Goal: Task Accomplishment & Management: Complete application form

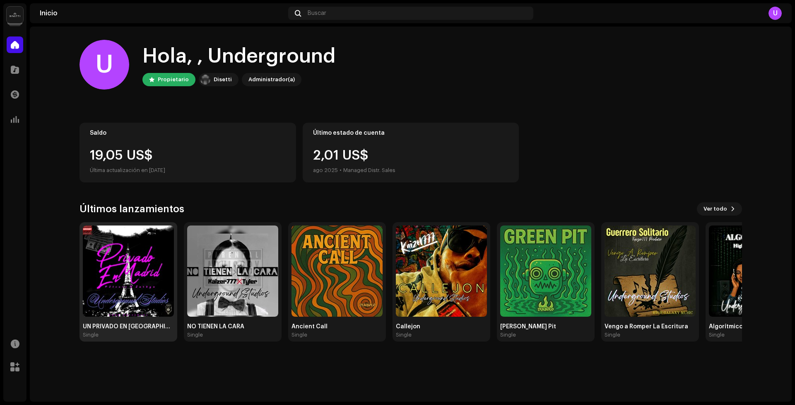
click at [116, 271] on img at bounding box center [128, 270] width 91 height 91
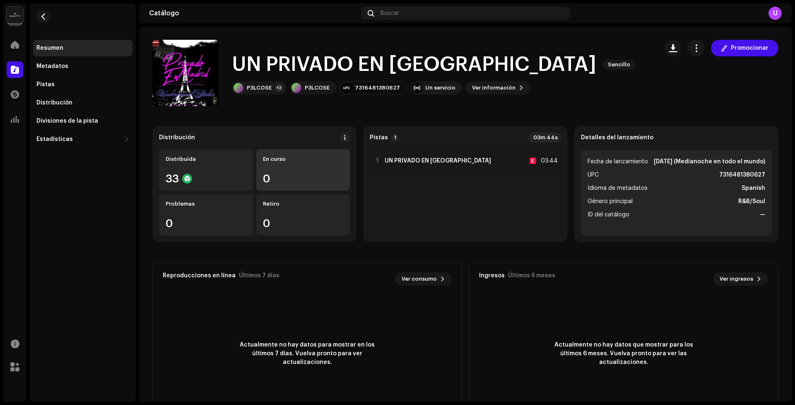
scroll to position [39, 0]
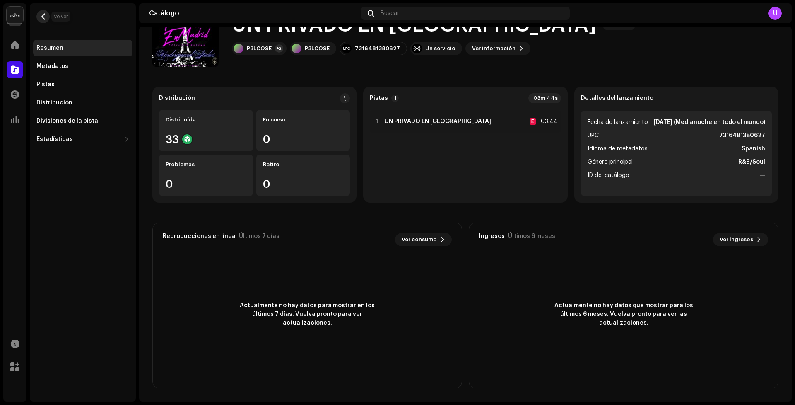
click at [45, 19] on span "button" at bounding box center [43, 16] width 6 height 7
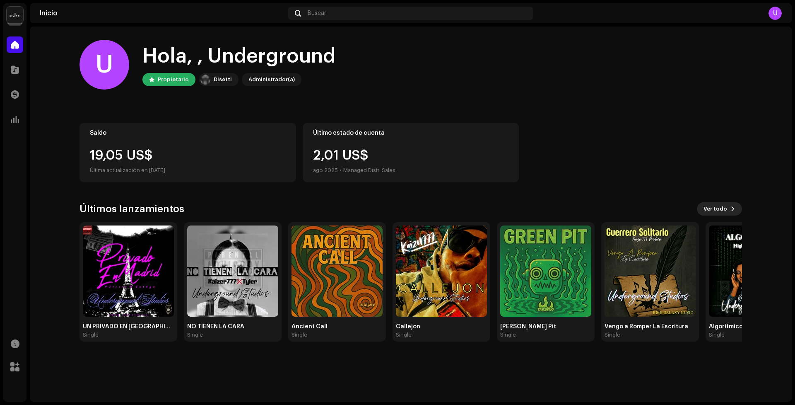
click at [707, 205] on span "Ver todo" at bounding box center [716, 209] width 24 height 17
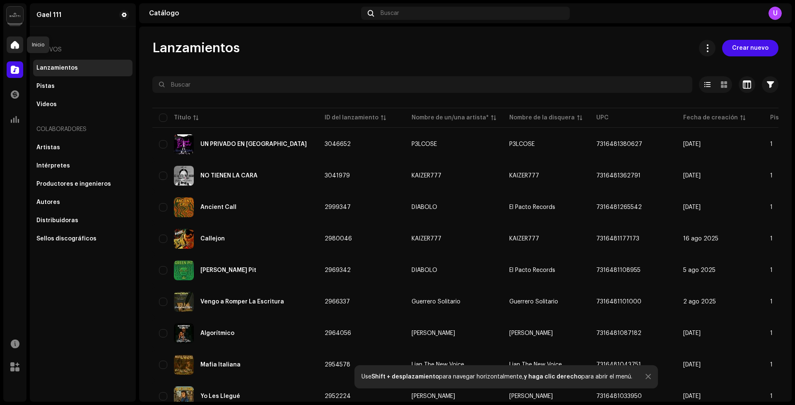
click at [18, 41] on span at bounding box center [15, 44] width 8 height 7
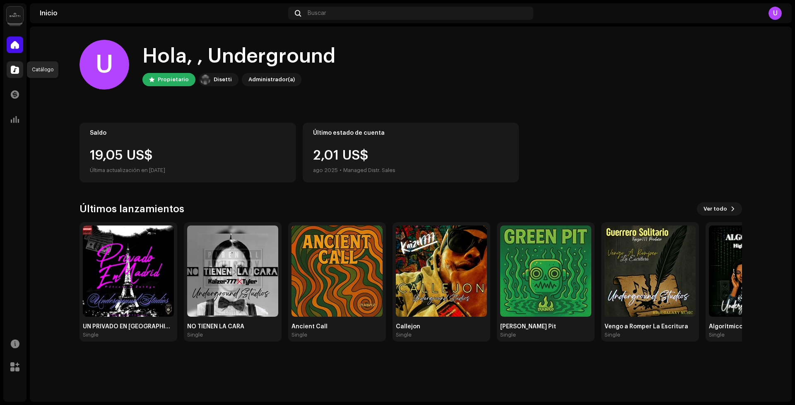
click at [11, 68] on span at bounding box center [15, 69] width 8 height 7
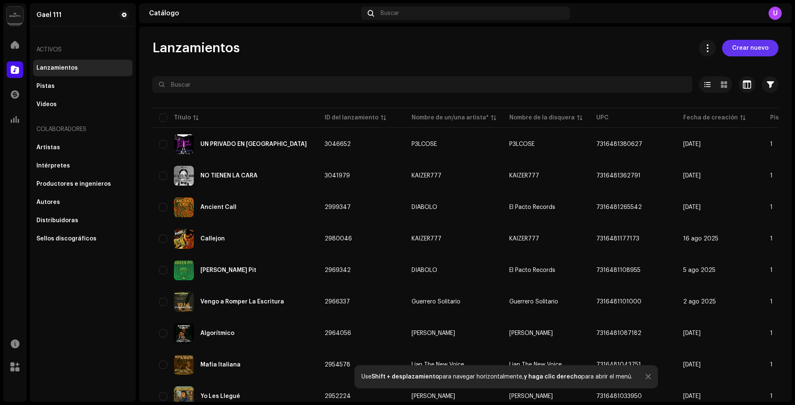
click at [732, 48] on span "Crear nuevo" at bounding box center [750, 48] width 36 height 17
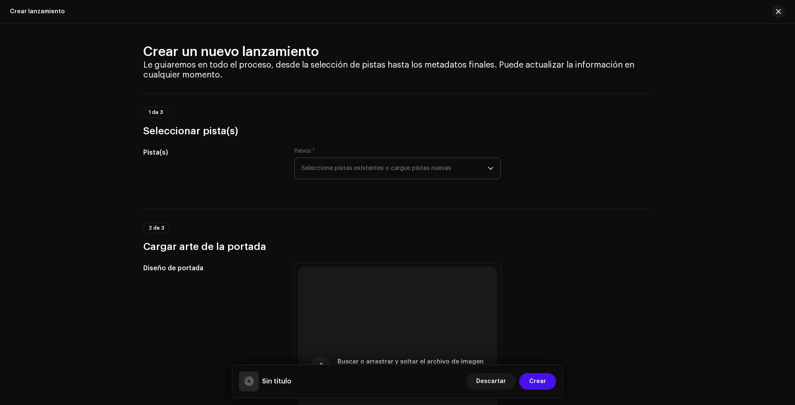
click at [389, 165] on span "Seleccione pistas existentes o cargue pistas nuevas" at bounding box center [395, 168] width 186 height 21
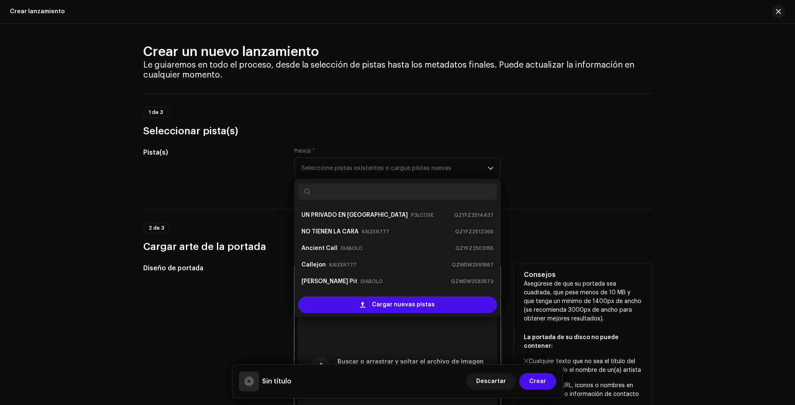
scroll to position [13, 0]
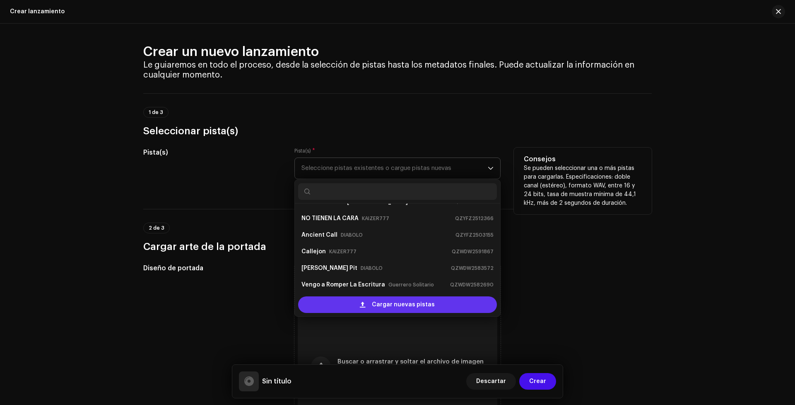
click at [418, 310] on span "Cargar nuevas pistas" at bounding box center [403, 304] width 63 height 17
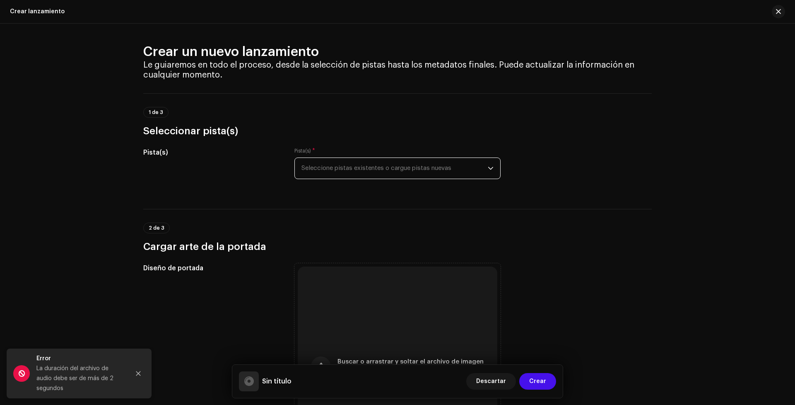
click at [424, 164] on span "Seleccione pistas existentes o cargue pistas nuevas" at bounding box center [395, 168] width 186 height 21
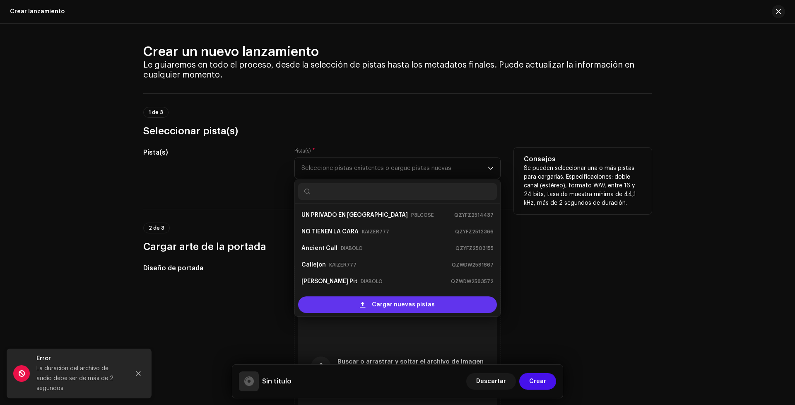
click at [395, 299] on span "Cargar nuevas pistas" at bounding box center [403, 304] width 63 height 17
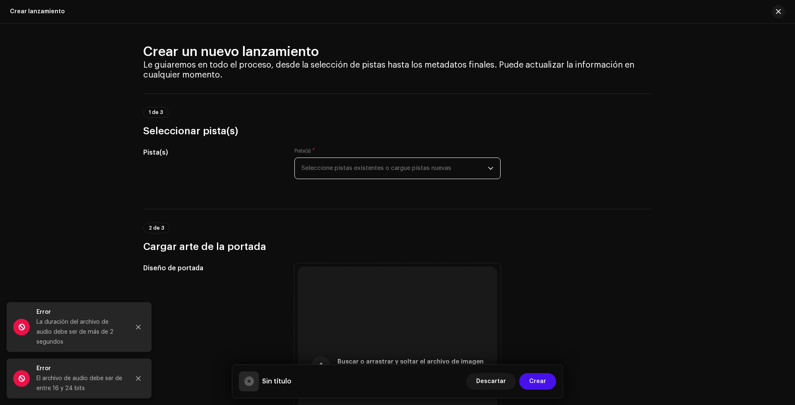
click at [399, 164] on span "Seleccione pistas existentes o cargue pistas nuevas" at bounding box center [395, 168] width 186 height 21
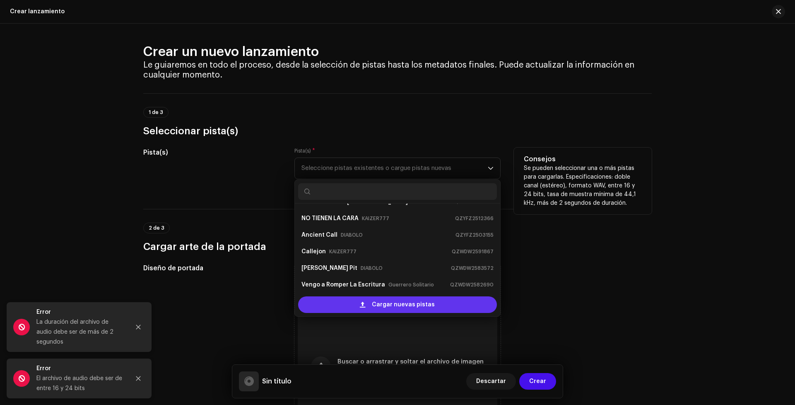
click at [367, 304] on div "Cargar nuevas pistas" at bounding box center [397, 304] width 199 height 17
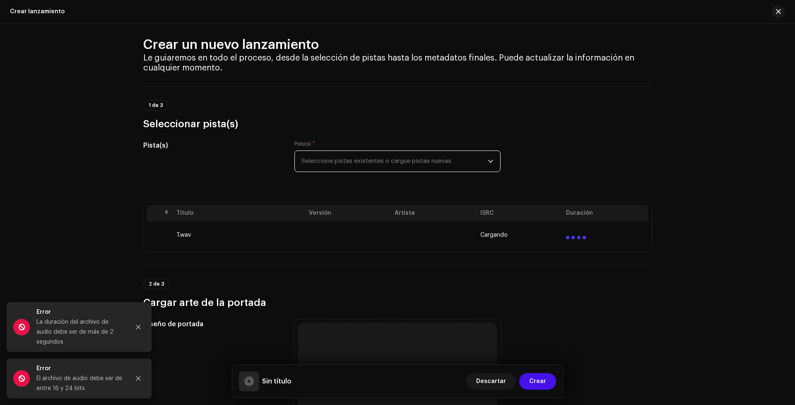
scroll to position [2, 0]
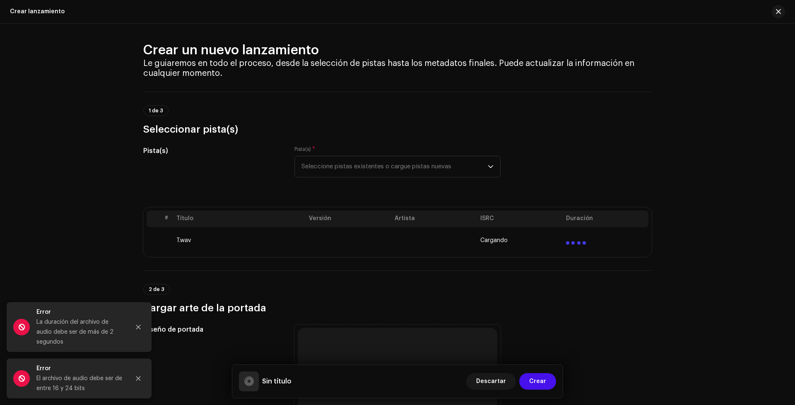
click at [196, 245] on td "T.wav" at bounding box center [239, 240] width 133 height 27
click at [210, 242] on td "T.wav" at bounding box center [239, 240] width 133 height 27
click at [481, 239] on span "Cargando" at bounding box center [494, 240] width 27 height 7
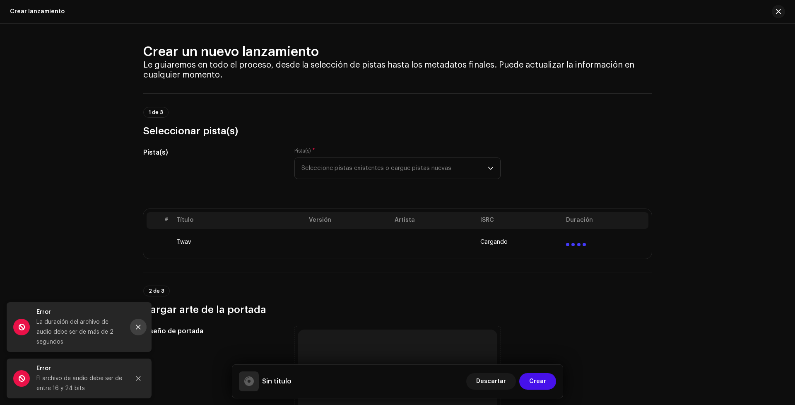
click at [142, 327] on button "Close" at bounding box center [138, 327] width 17 height 17
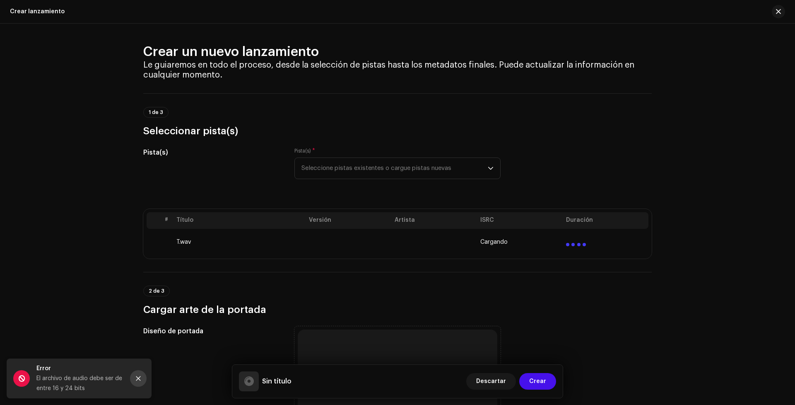
click at [136, 382] on button "Close" at bounding box center [138, 378] width 17 height 17
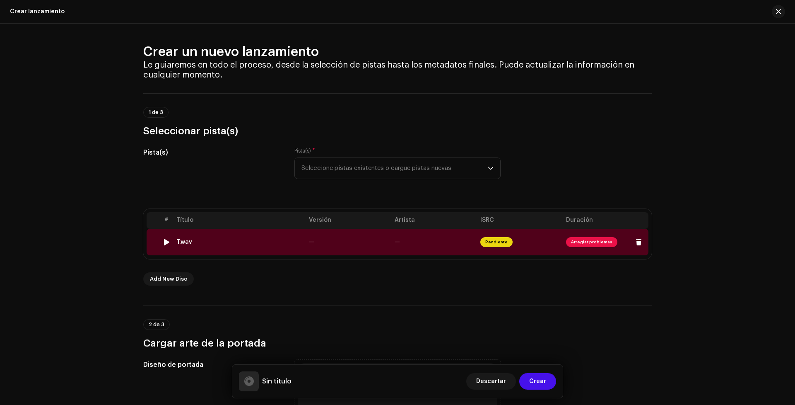
click at [270, 240] on div "T.wav" at bounding box center [239, 242] width 126 height 7
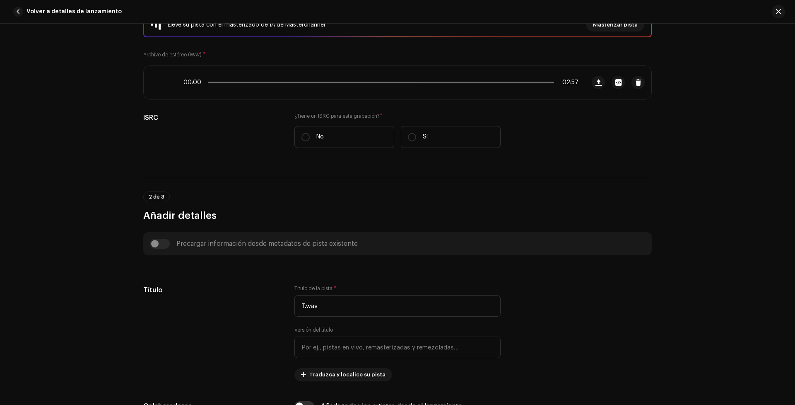
scroll to position [173, 0]
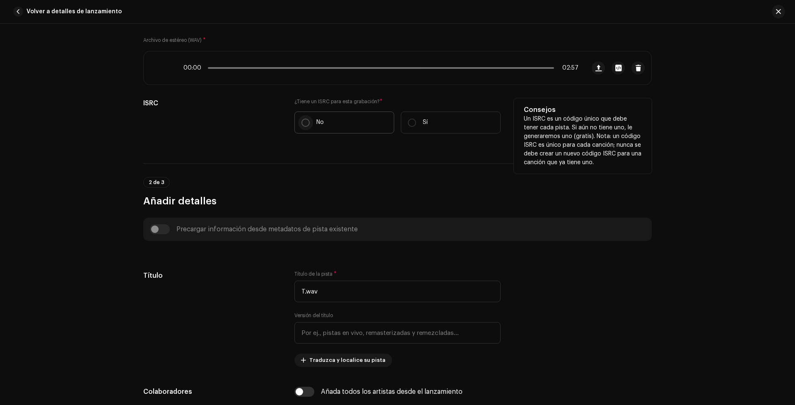
click at [307, 123] on input "No" at bounding box center [306, 122] width 8 height 8
radio input "true"
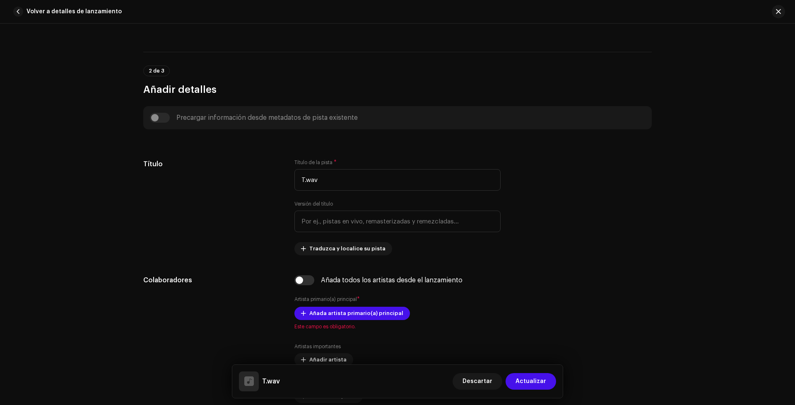
scroll to position [339, 0]
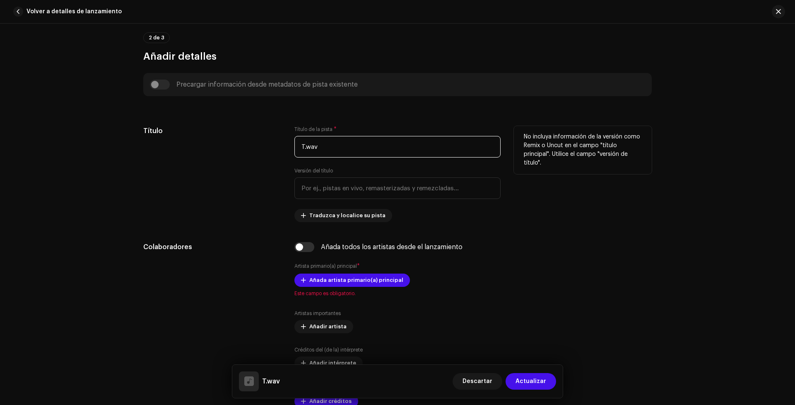
click at [339, 144] on input "T.wav" at bounding box center [398, 147] width 206 height 22
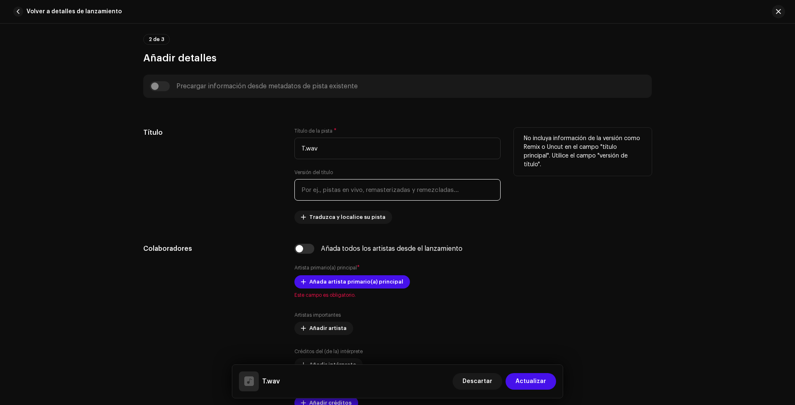
click at [323, 188] on input "text" at bounding box center [398, 190] width 206 height 22
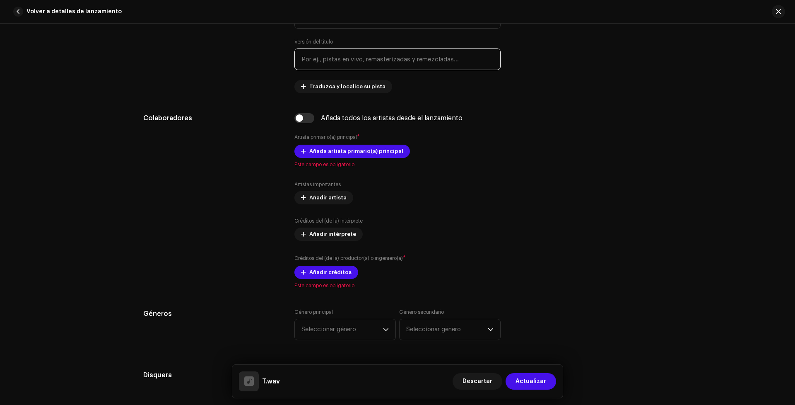
scroll to position [474, 0]
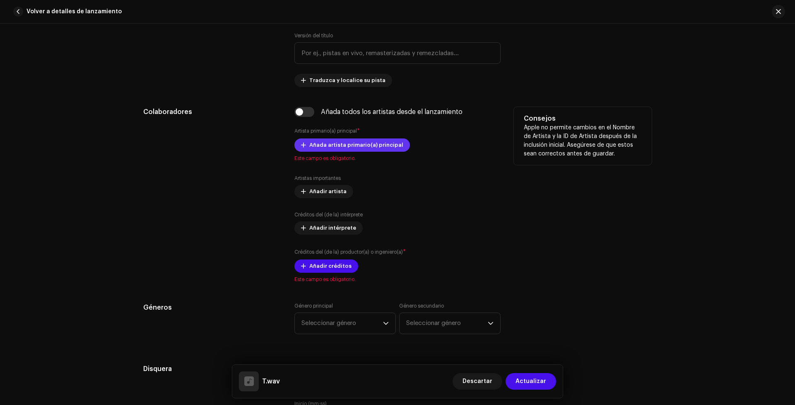
click at [343, 143] on span "Añada artista primario(a) principal" at bounding box center [356, 145] width 94 height 17
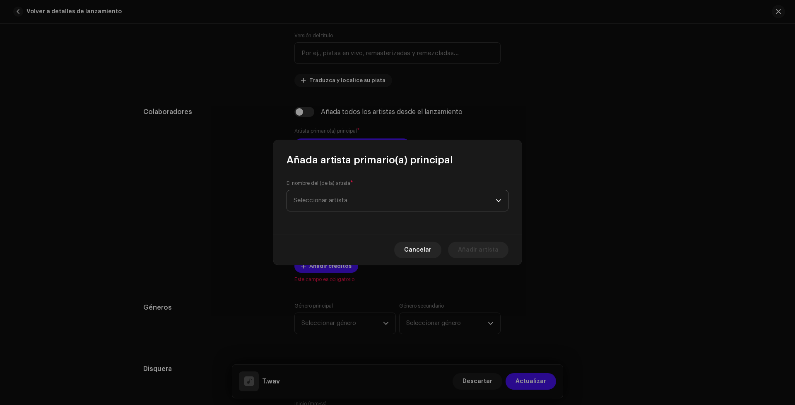
click at [420, 206] on span "Seleccionar artista" at bounding box center [395, 200] width 202 height 21
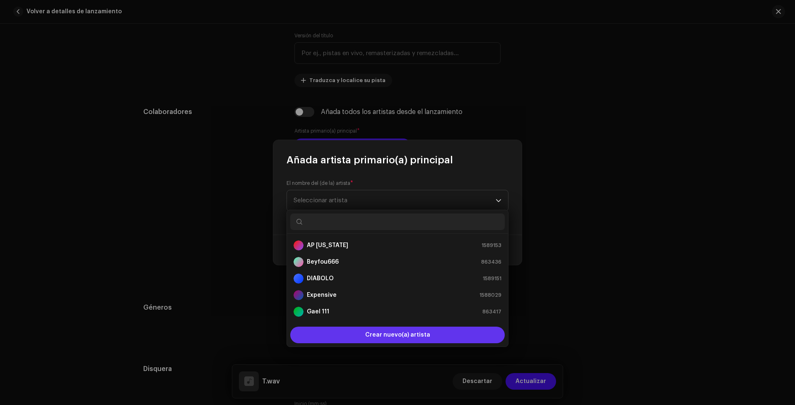
click at [401, 333] on span "Crear nuevo(a) artista" at bounding box center [397, 334] width 65 height 17
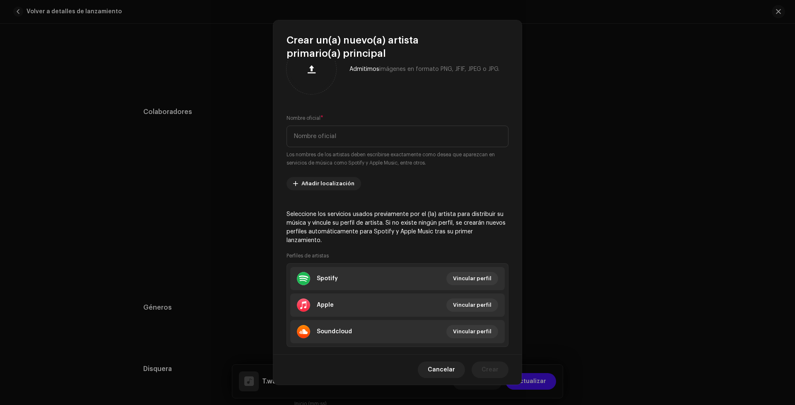
scroll to position [45, 0]
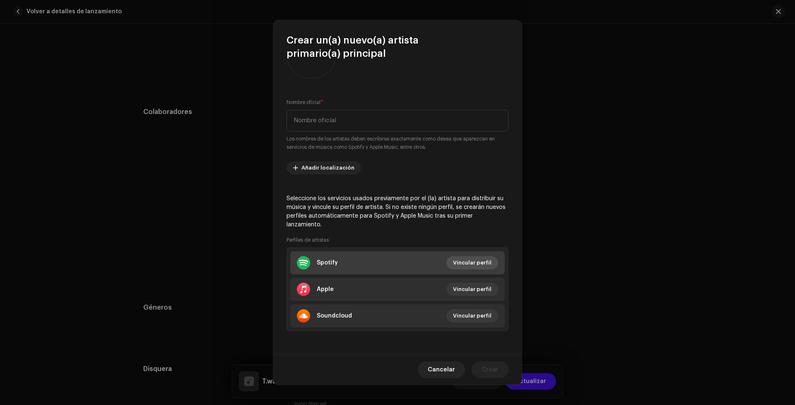
click at [473, 265] on span "Vincular perfil" at bounding box center [472, 262] width 39 height 17
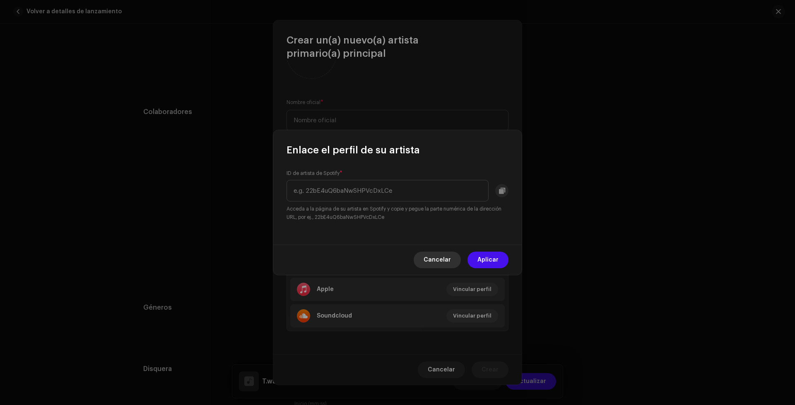
click at [442, 256] on span "Cancelar" at bounding box center [437, 259] width 27 height 17
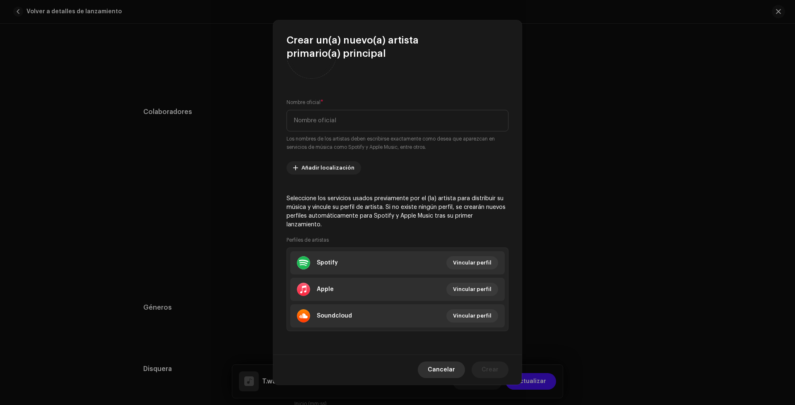
click at [447, 364] on span "Cancelar" at bounding box center [441, 369] width 27 height 17
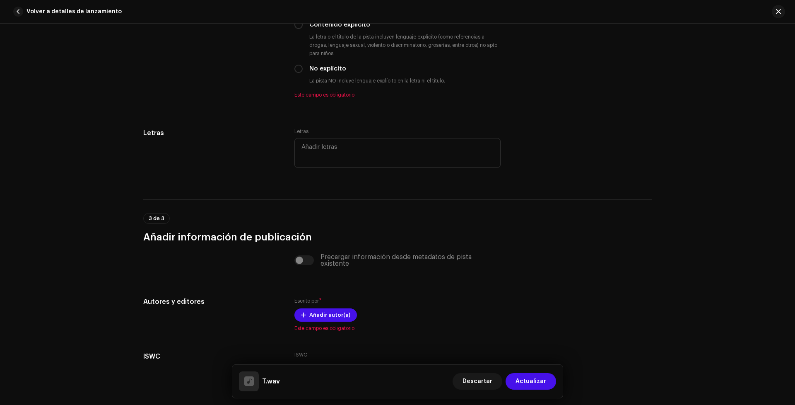
scroll to position [1532, 0]
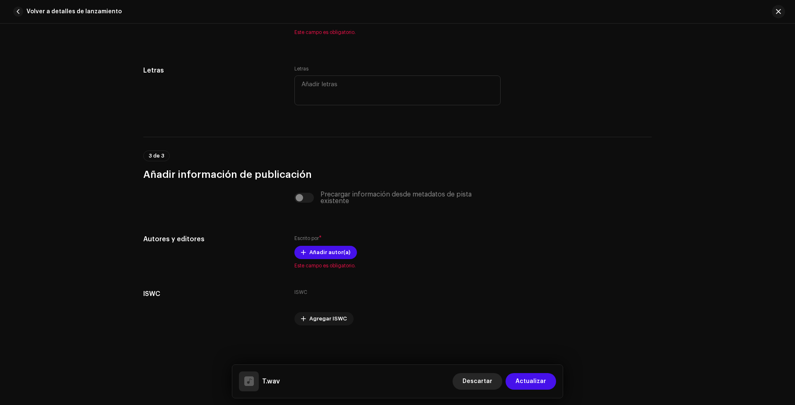
click at [480, 378] on span "Descartar" at bounding box center [478, 381] width 30 height 17
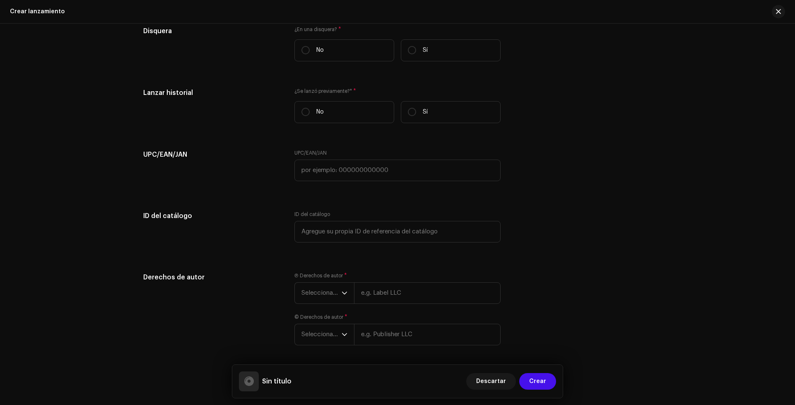
scroll to position [1301, 0]
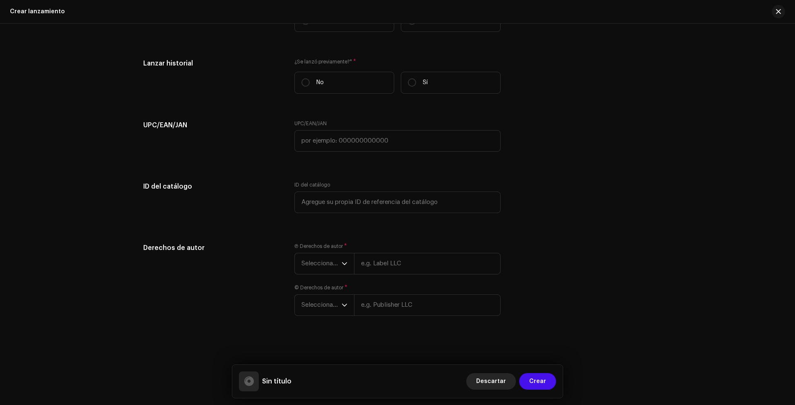
click at [498, 379] on span "Descartar" at bounding box center [491, 381] width 30 height 17
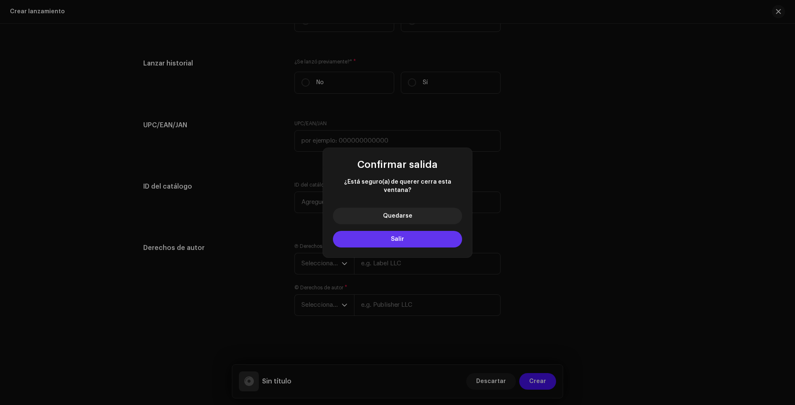
click at [401, 239] on button "Salir" at bounding box center [397, 239] width 129 height 17
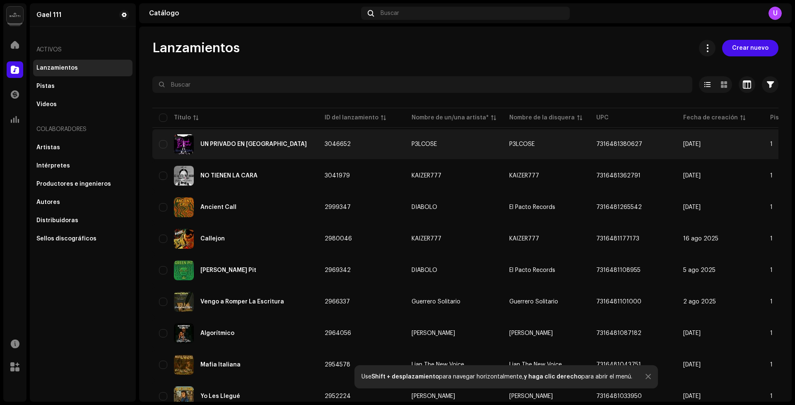
click at [235, 140] on div "UN PRIVADO EN [GEOGRAPHIC_DATA]" at bounding box center [235, 144] width 152 height 20
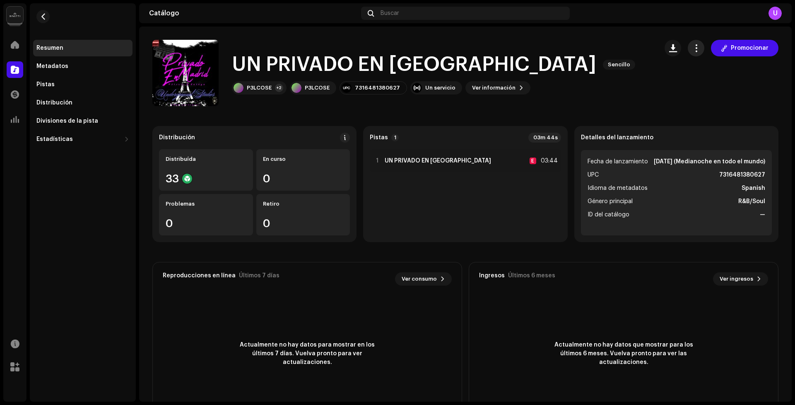
click at [698, 49] on button "button" at bounding box center [696, 48] width 17 height 17
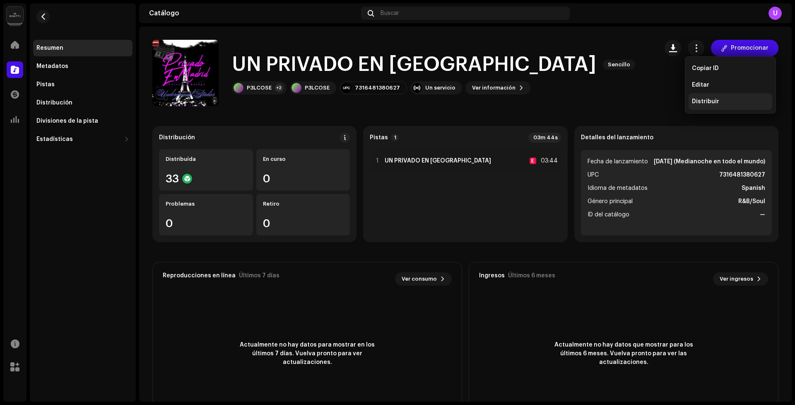
click at [722, 104] on div "Distribuir" at bounding box center [730, 101] width 77 height 7
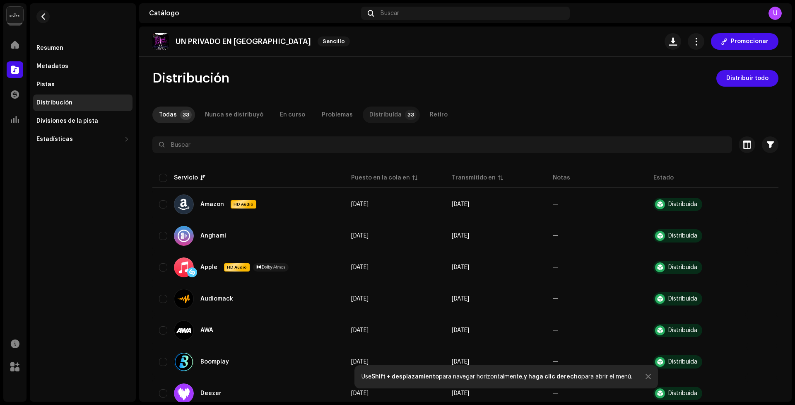
click at [376, 112] on div "Distribuída" at bounding box center [386, 114] width 32 height 17
click at [11, 48] on span at bounding box center [15, 44] width 8 height 7
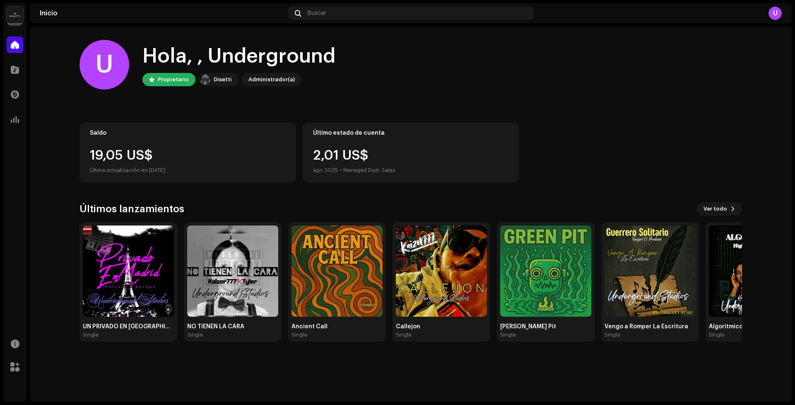
click at [341, 155] on div "2,01 US$ [DATE] • Managed Distr. Sales" at bounding box center [354, 162] width 82 height 27
click at [730, 206] on button "Ver todo" at bounding box center [719, 208] width 45 height 13
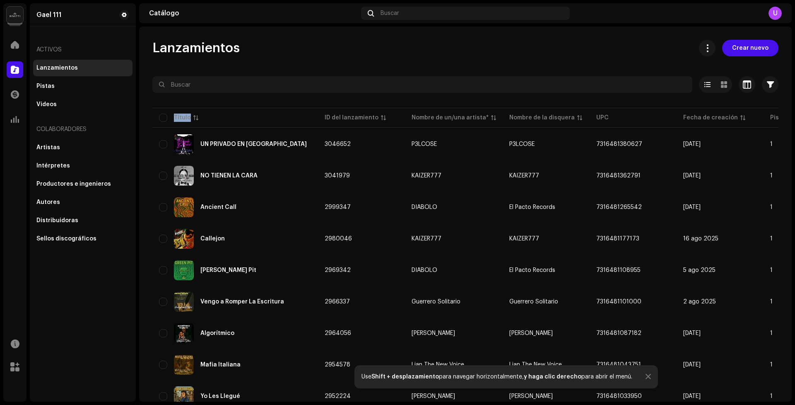
drag, startPoint x: 793, startPoint y: 80, endPoint x: 793, endPoint y: 139, distance: 59.2
click at [795, 152] on div "[PERSON_NAME] 111 Inicio Catálogo Transacciones Estadísticas Recursos [PERSON_N…" at bounding box center [397, 202] width 795 height 405
click at [17, 44] on span at bounding box center [15, 44] width 8 height 7
